Goal: Transaction & Acquisition: Purchase product/service

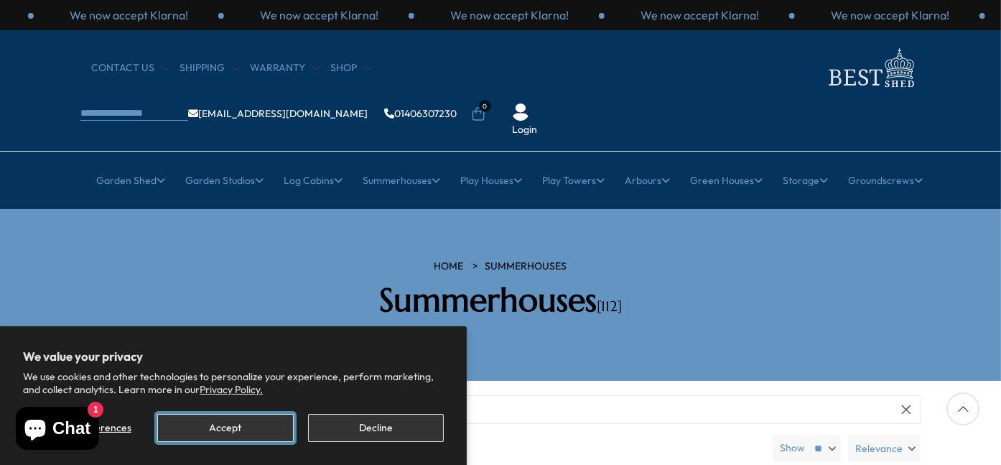
click at [168, 428] on button "Accept" at bounding box center [225, 428] width 136 height 28
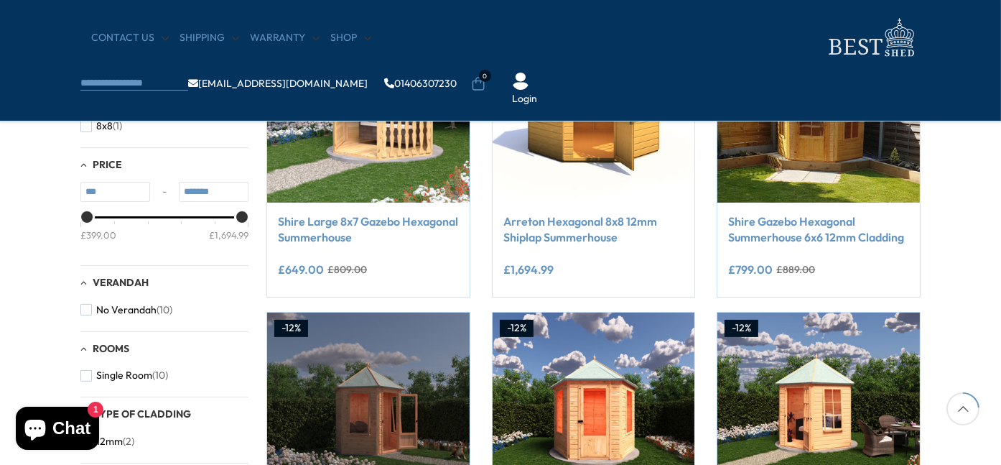
scroll to position [287, 0]
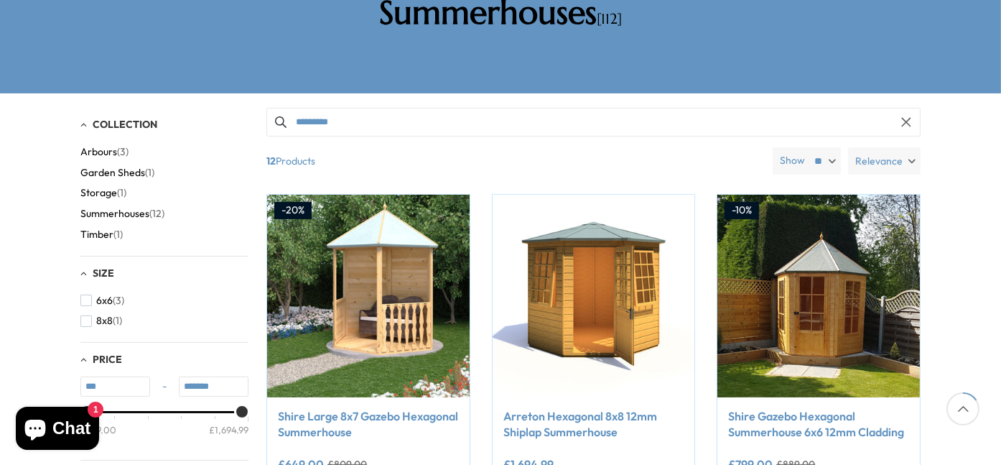
click at [109, 167] on span "Garden Sheds" at bounding box center [112, 173] width 65 height 12
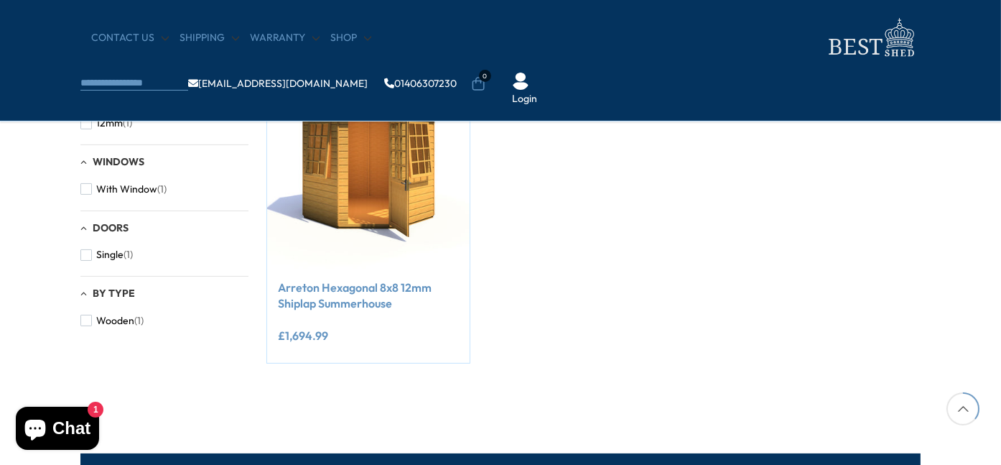
scroll to position [287, 0]
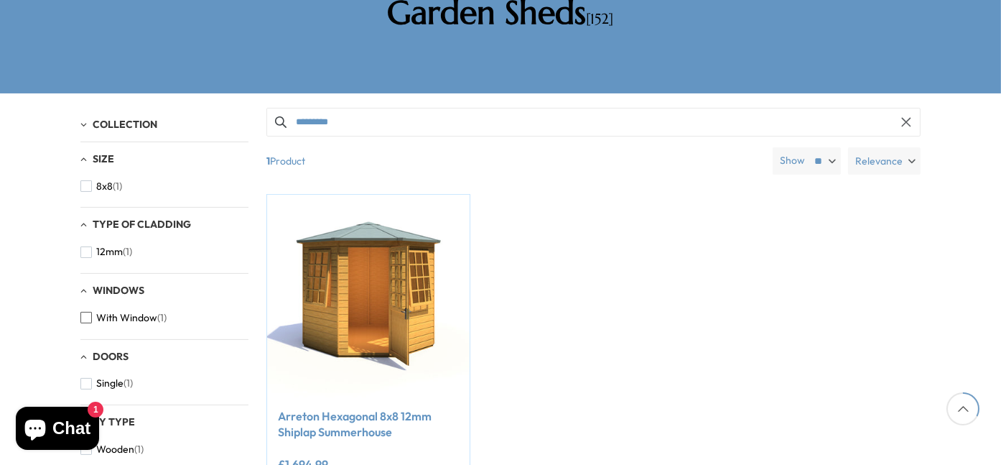
click at [89, 312] on span "button" at bounding box center [85, 317] width 11 height 11
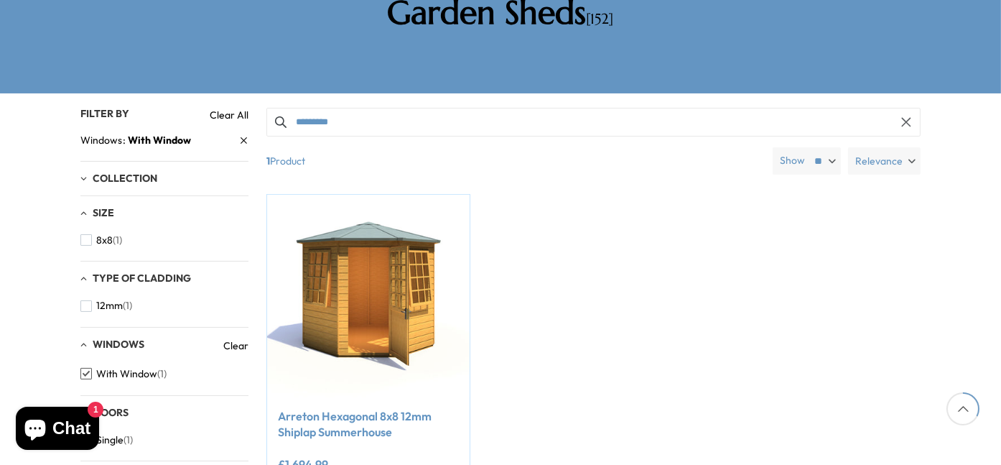
click at [86, 207] on div "Size" at bounding box center [164, 213] width 168 height 12
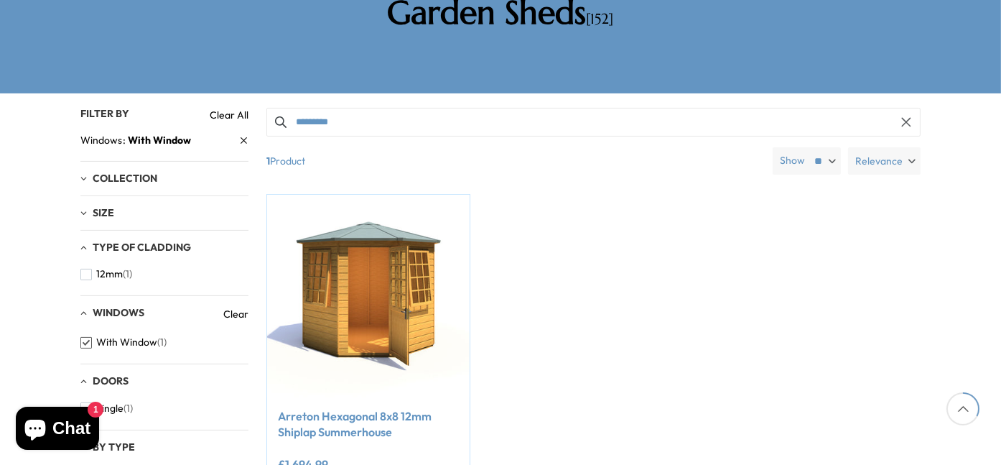
click at [86, 207] on div "Size" at bounding box center [164, 213] width 168 height 12
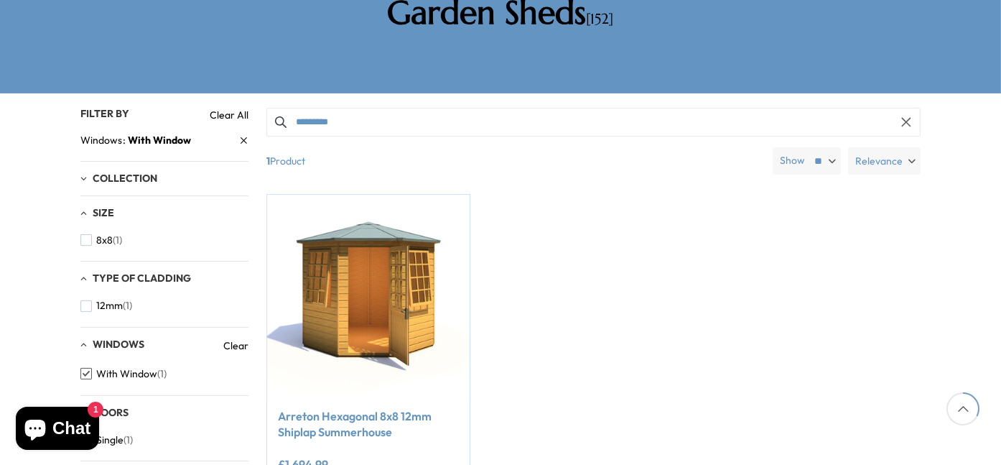
click at [88, 172] on div "Collection" at bounding box center [164, 178] width 168 height 12
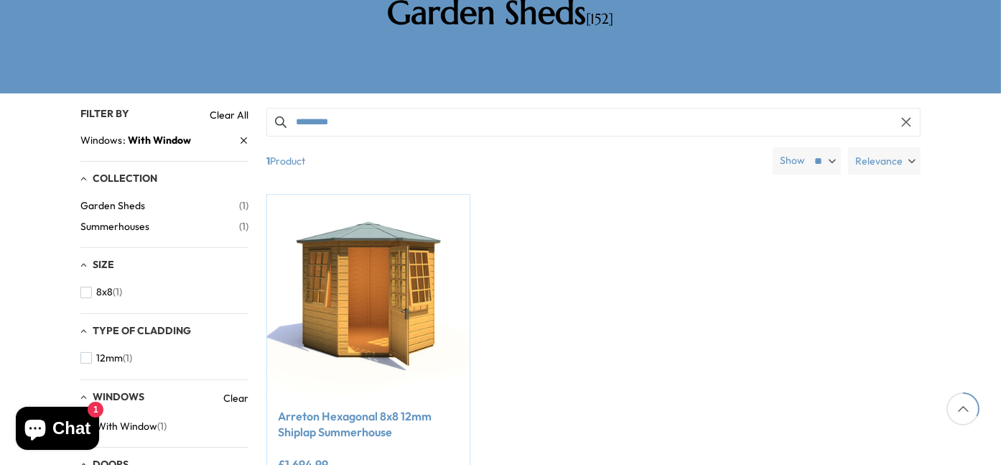
click at [90, 200] on span "Garden Sheds" at bounding box center [159, 206] width 159 height 12
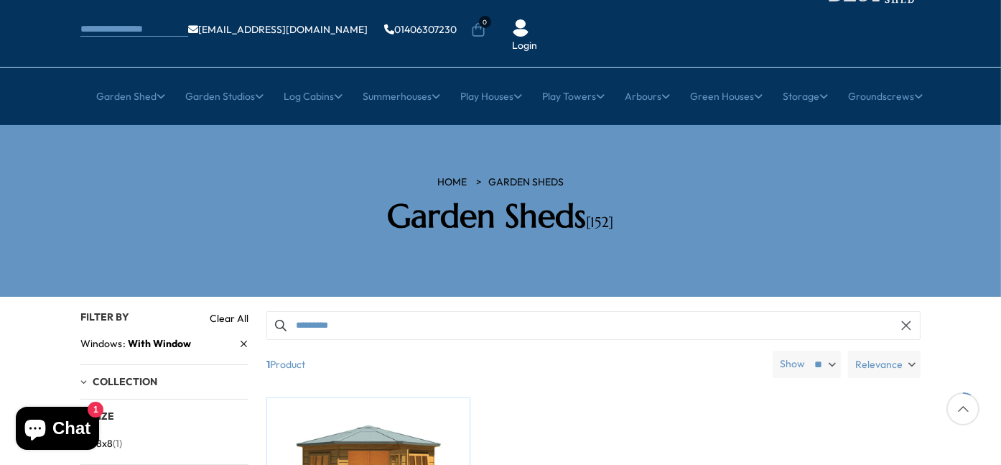
scroll to position [72, 0]
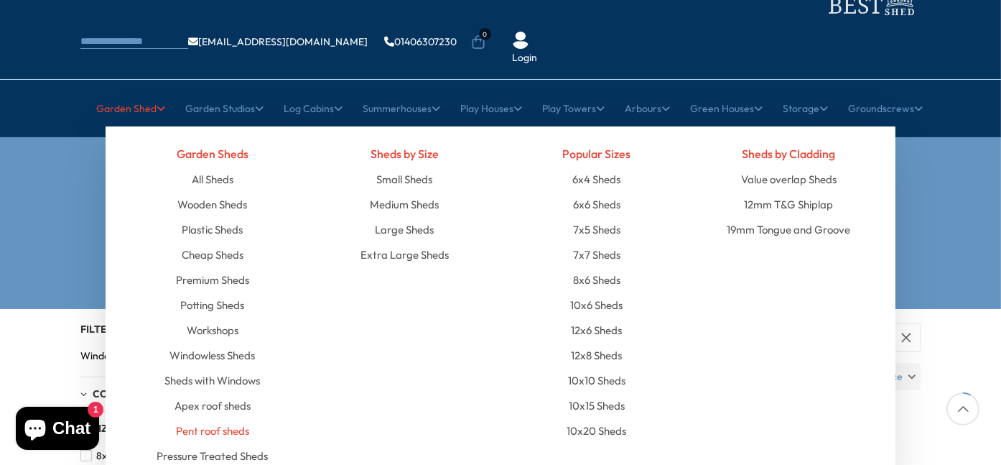
click at [214, 418] on link "Pent roof sheds" at bounding box center [212, 430] width 73 height 25
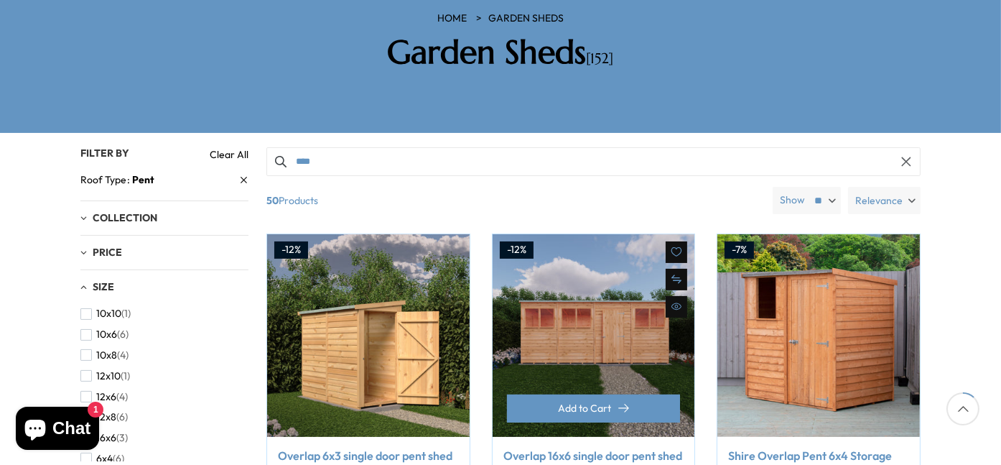
scroll to position [287, 0]
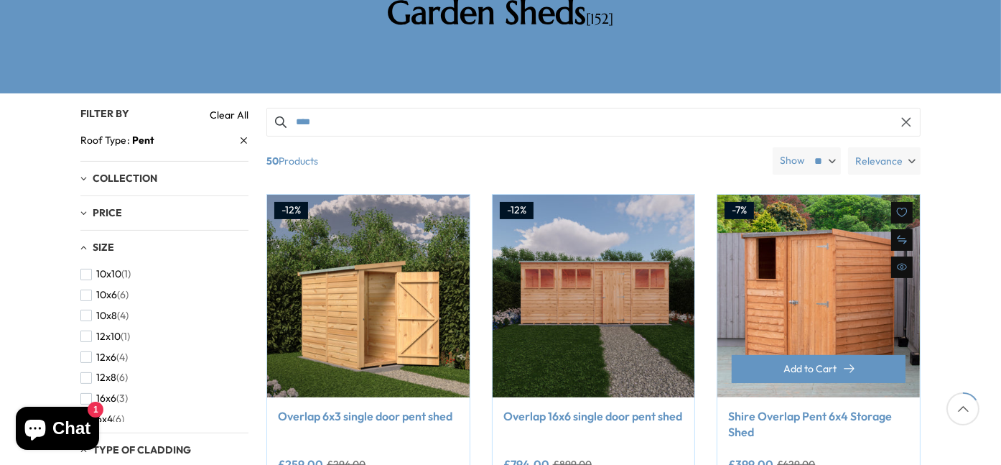
click at [792, 408] on link "Shire Overlap Pent 6x4 Storage Shed" at bounding box center [818, 424] width 181 height 32
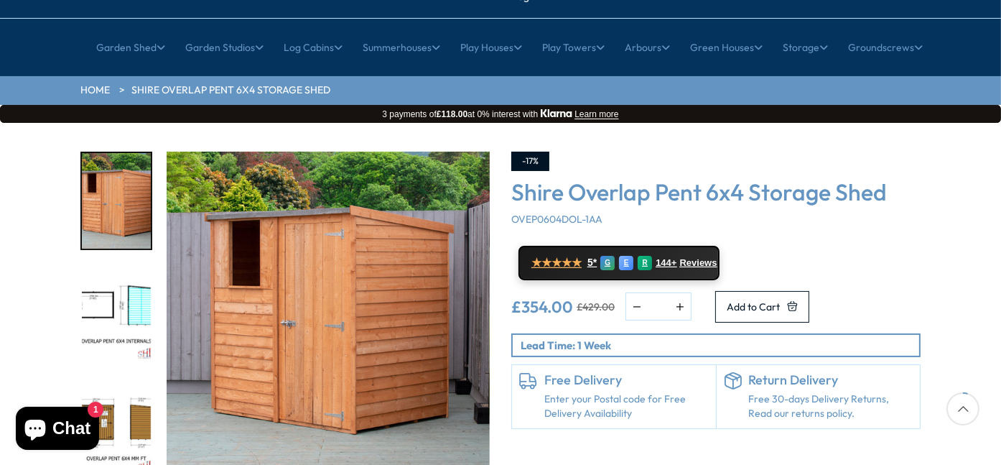
scroll to position [144, 0]
